Goal: Information Seeking & Learning: Learn about a topic

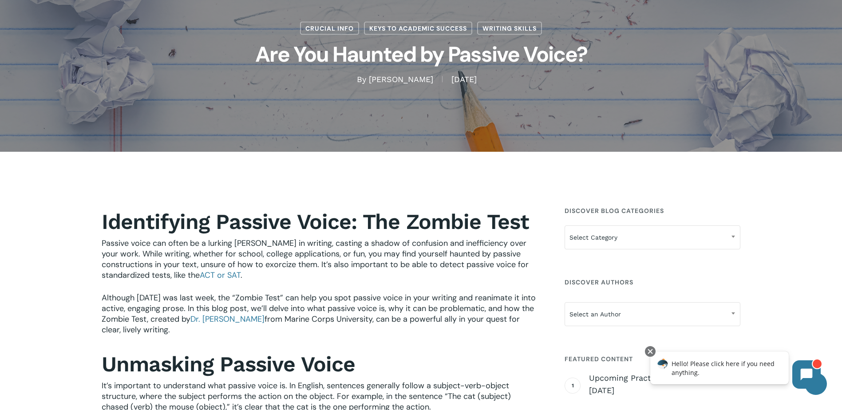
scroll to position [76, 0]
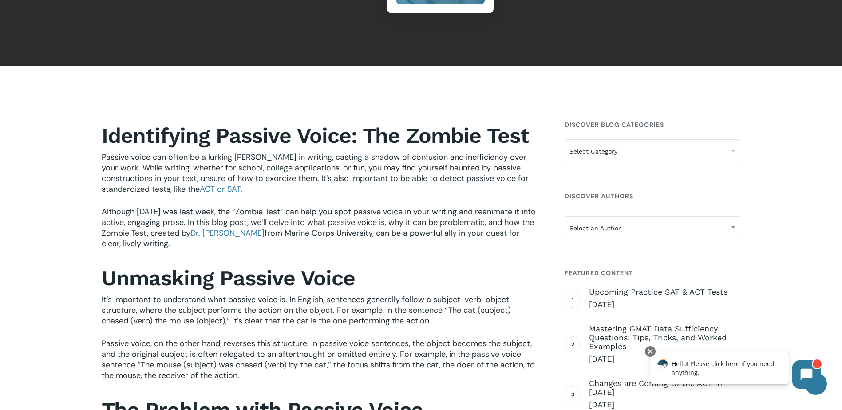
scroll to position [222, 0]
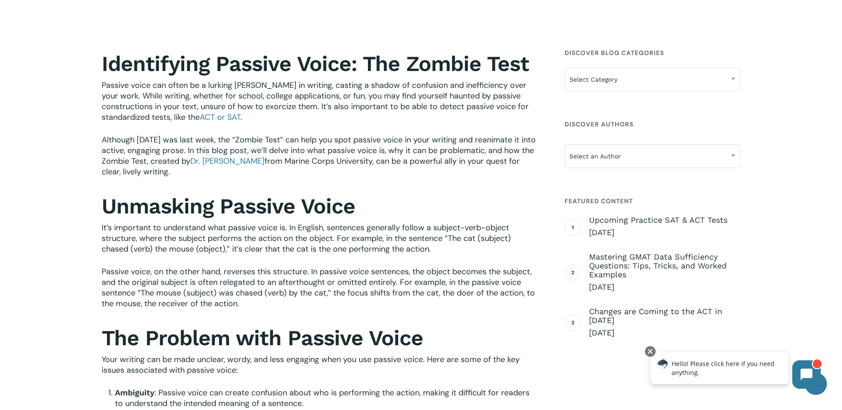
scroll to position [266, 0]
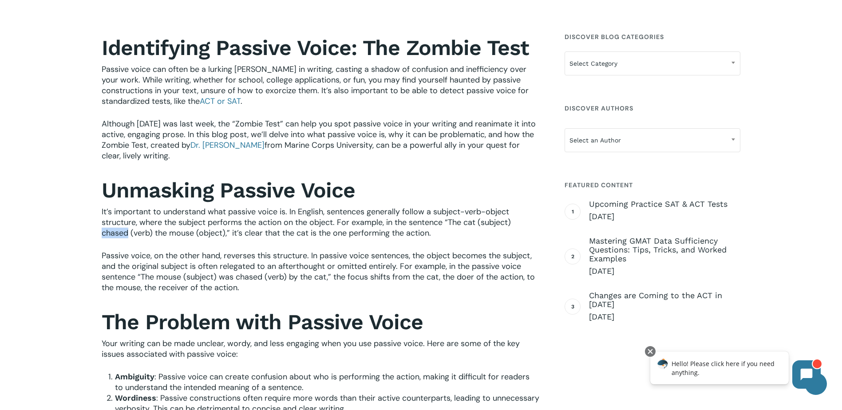
drag, startPoint x: 99, startPoint y: 234, endPoint x: 128, endPoint y: 236, distance: 28.5
copy span "chased"
click at [401, 182] on h2 "Unmasking Passive Voice" at bounding box center [321, 191] width 438 height 26
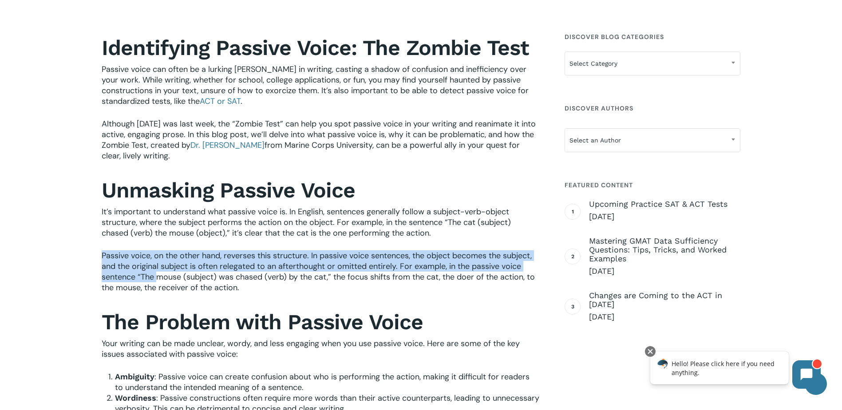
drag, startPoint x: 101, startPoint y: 253, endPoint x: 159, endPoint y: 278, distance: 63.4
click at [159, 278] on span "Passive voice, on the other hand, reverses this structure. In passive voice sen…" at bounding box center [318, 271] width 433 height 43
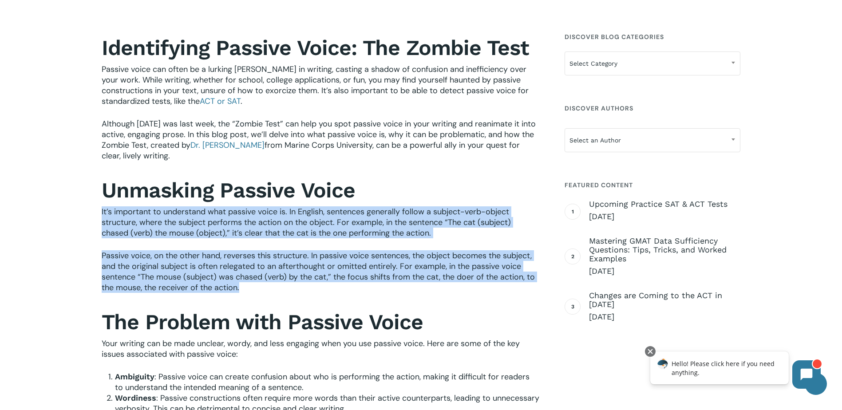
drag, startPoint x: 159, startPoint y: 278, endPoint x: 255, endPoint y: 294, distance: 96.7
copy div "It’s important to understand what passive voice is. In English, sentences gener…"
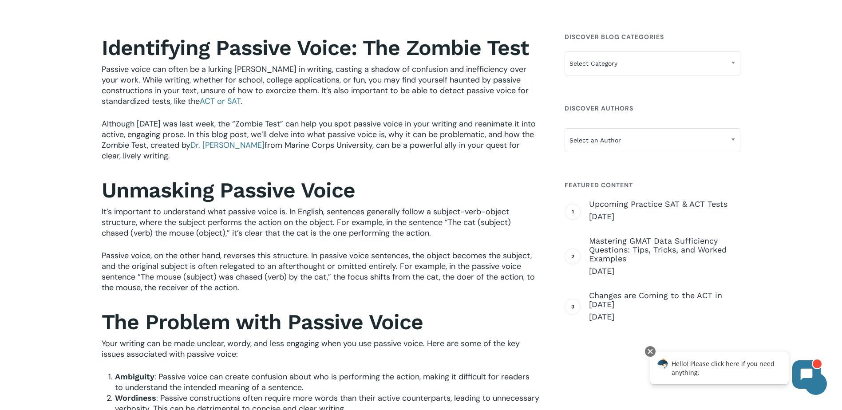
click at [368, 188] on h2 "Unmasking Passive Voice" at bounding box center [321, 191] width 438 height 26
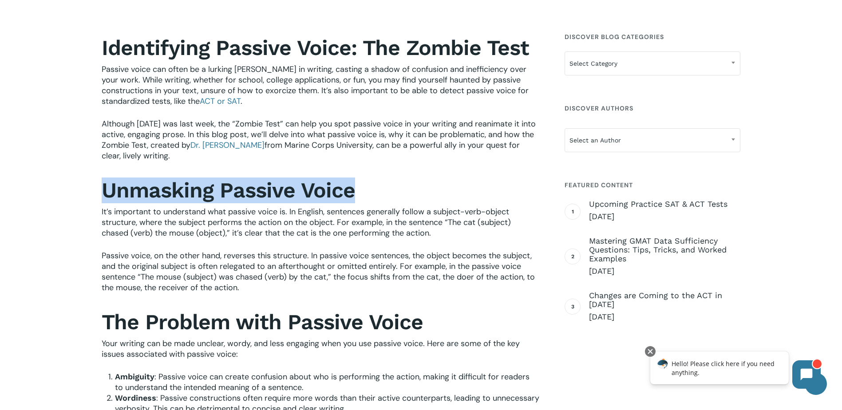
drag, startPoint x: 368, startPoint y: 189, endPoint x: 95, endPoint y: 186, distance: 273.1
copy strong "Unmasking Passive Voice"
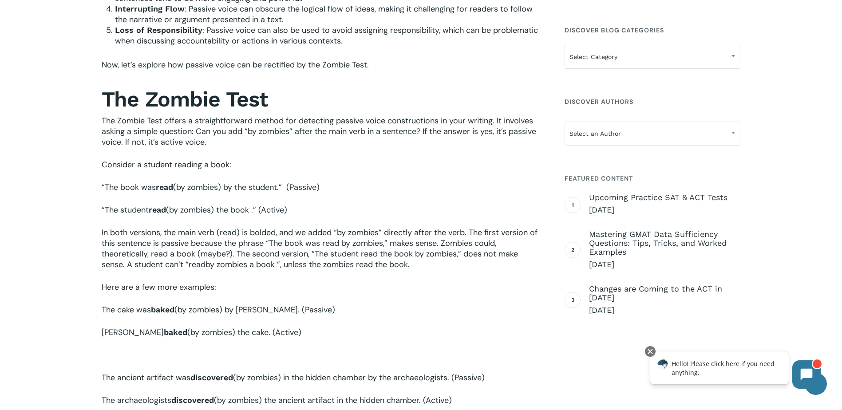
scroll to position [755, 0]
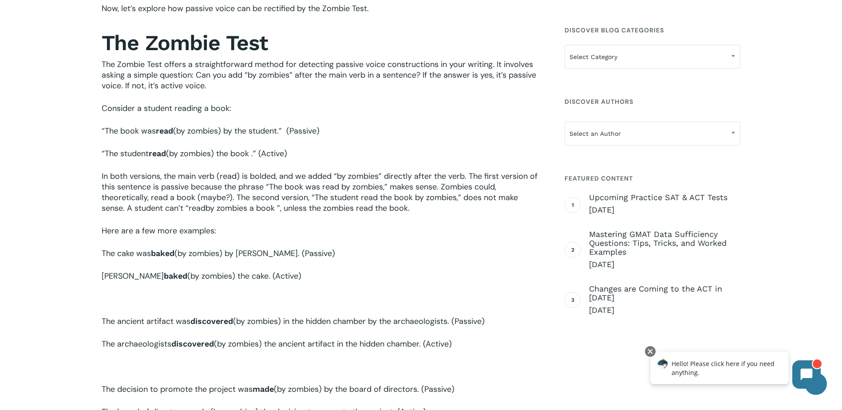
click at [99, 126] on div "Identifying Passive Voice: The Zombie Test Passive voice can often be a lurking…" at bounding box center [320, 271] width 447 height 1458
click at [191, 78] on span "The Zombie Test offers a straightforward method for detecting passive voice con…" at bounding box center [319, 75] width 435 height 32
click at [311, 91] on p "The Zombie Test offers a straightforward method for detecting passive voice con…" at bounding box center [321, 81] width 438 height 44
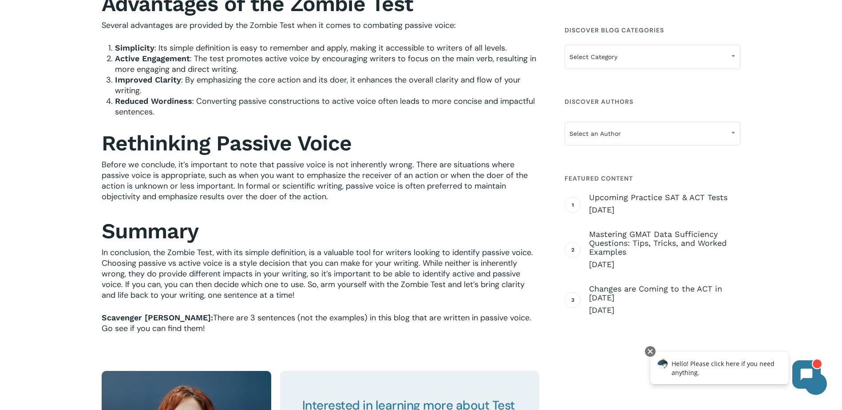
scroll to position [1421, 0]
click at [778, 81] on div "Identifying Passive Voice: The Zombie Test Passive voice can often be a lurking…" at bounding box center [421, 6] width 842 height 2367
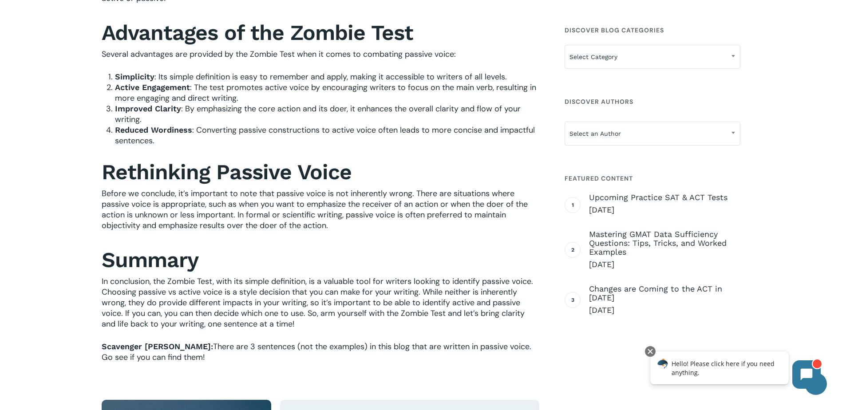
scroll to position [1377, 0]
